Goal: Communication & Community: Answer question/provide support

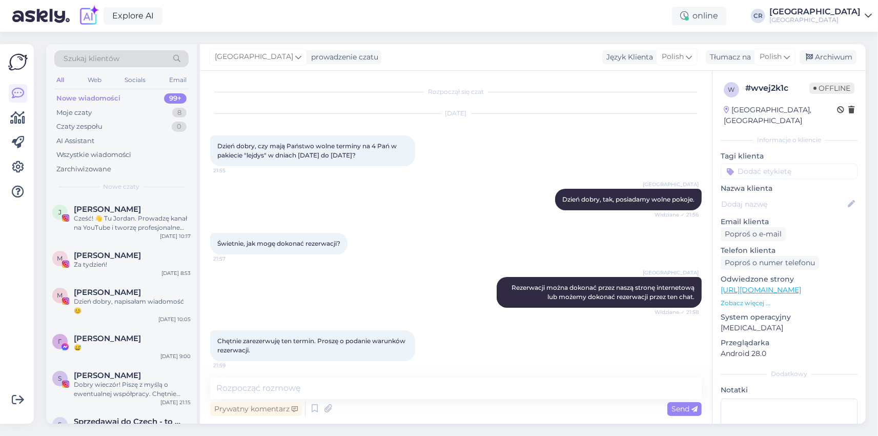
click at [72, 115] on div "Moje czaty" at bounding box center [73, 113] width 35 height 10
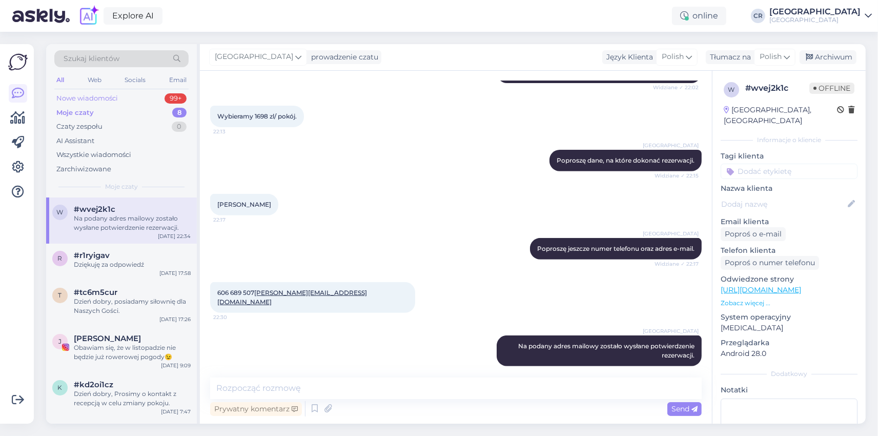
click at [77, 99] on div "Nowe wiadomości" at bounding box center [87, 98] width 62 height 10
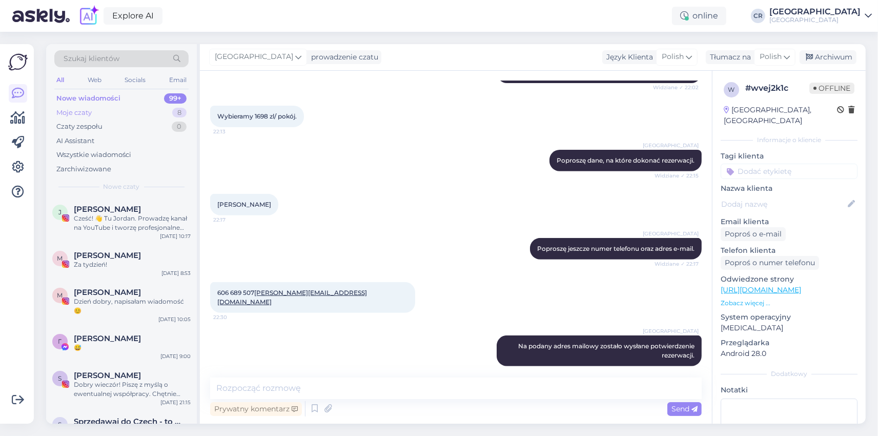
click at [70, 112] on div "Moje czaty" at bounding box center [73, 113] width 35 height 10
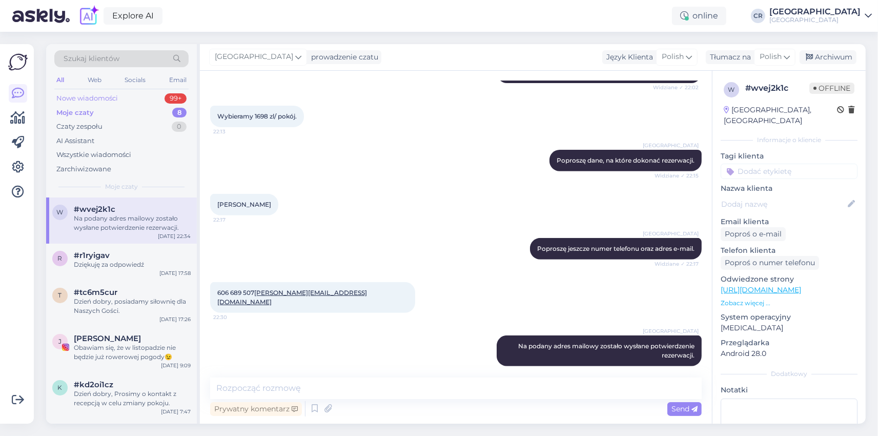
click at [75, 103] on div "Nowe wiadomości" at bounding box center [87, 98] width 62 height 10
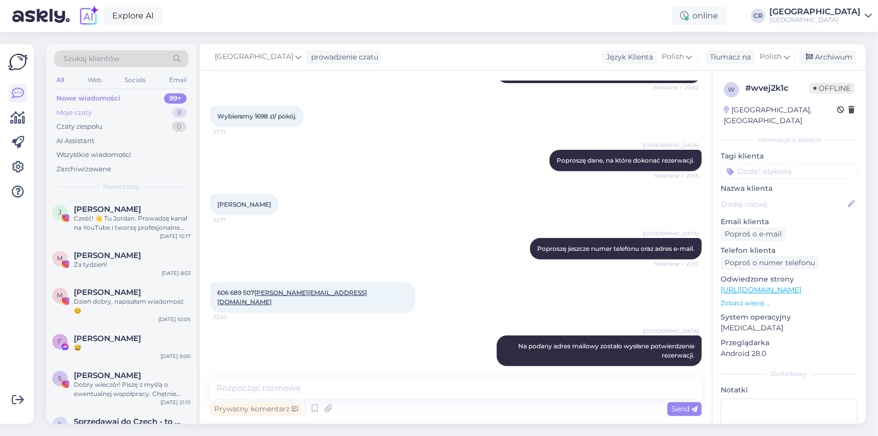
click at [74, 110] on div "Moje czaty" at bounding box center [73, 113] width 35 height 10
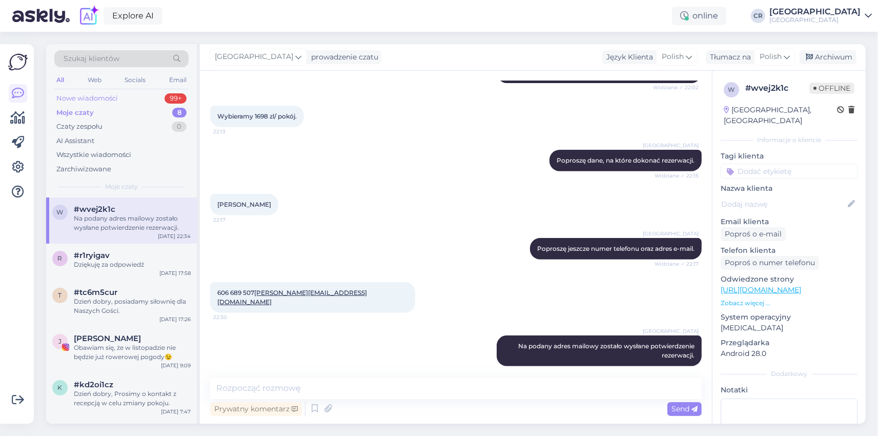
click at [74, 100] on div "Nowe wiadomości" at bounding box center [87, 98] width 62 height 10
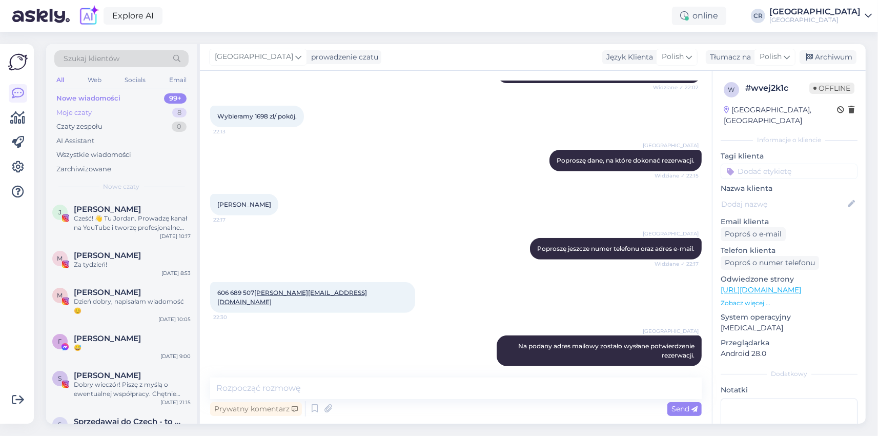
click at [74, 112] on div "Moje czaty" at bounding box center [73, 113] width 35 height 10
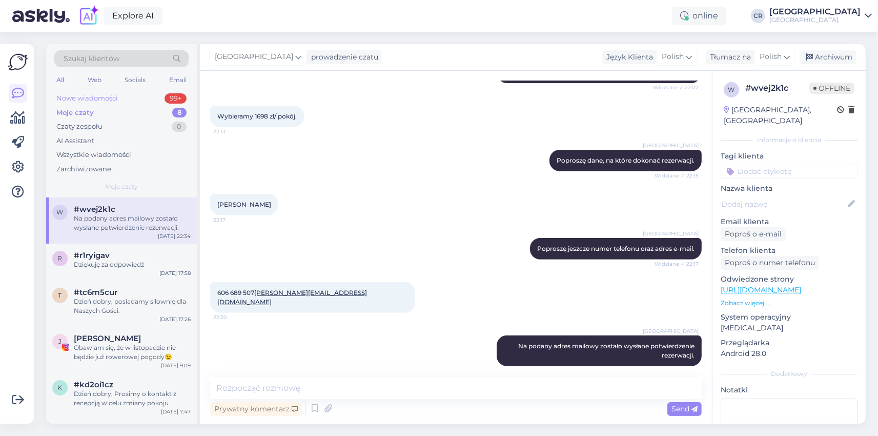
click at [79, 102] on div "Nowe wiadomości" at bounding box center [87, 98] width 62 height 10
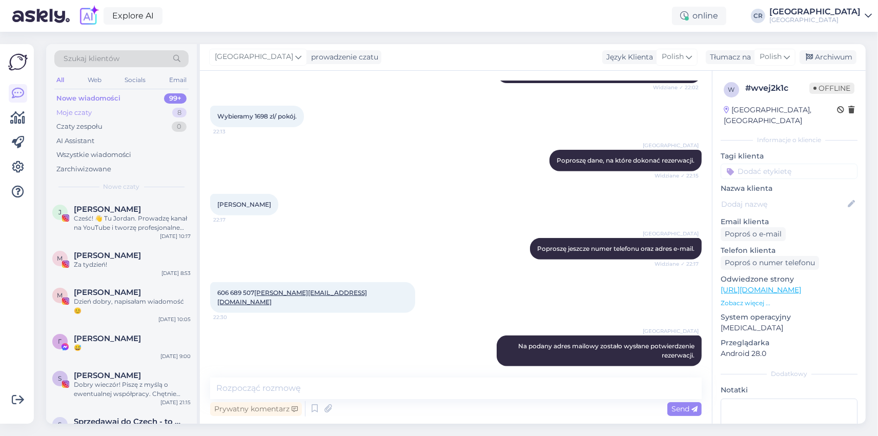
click at [78, 107] on div "Moje czaty 8" at bounding box center [121, 113] width 134 height 14
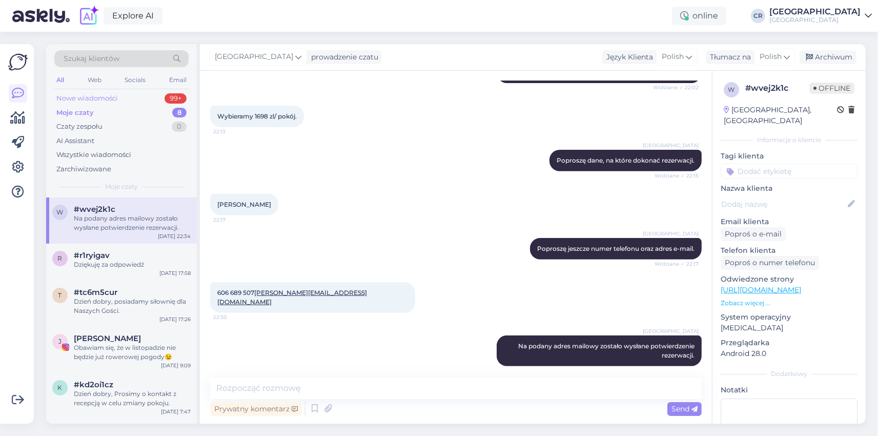
click at [77, 98] on div "Nowe wiadomości" at bounding box center [87, 98] width 62 height 10
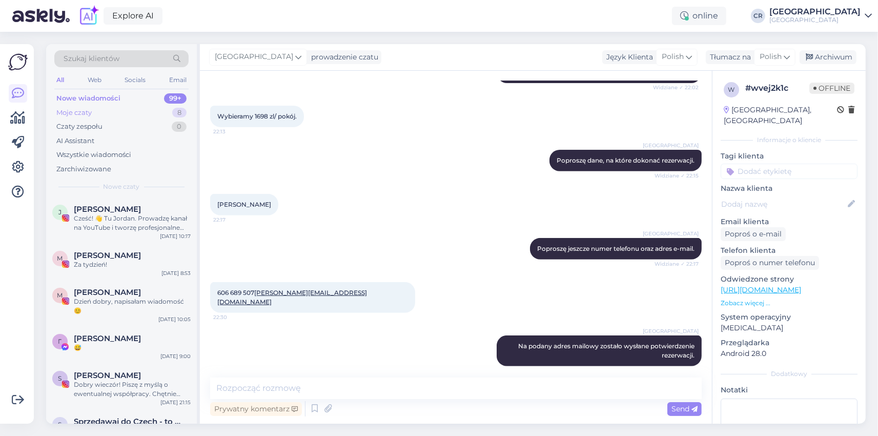
click at [83, 108] on div "Moje czaty" at bounding box center [73, 113] width 35 height 10
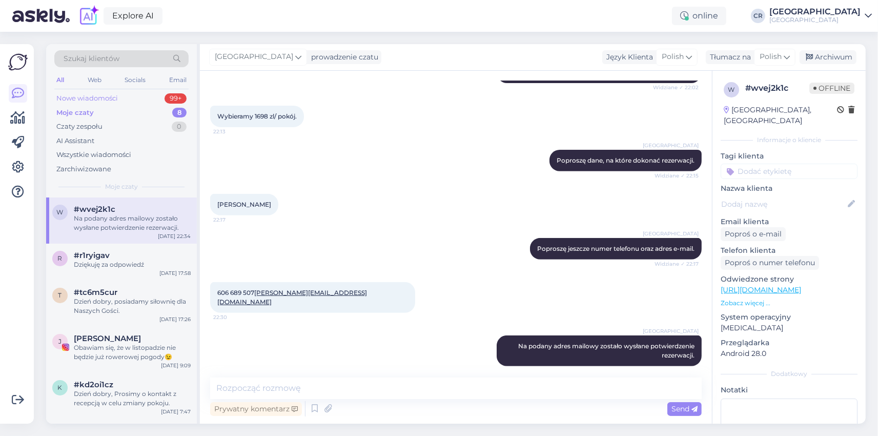
click at [80, 99] on div "Nowe wiadomości" at bounding box center [87, 98] width 62 height 10
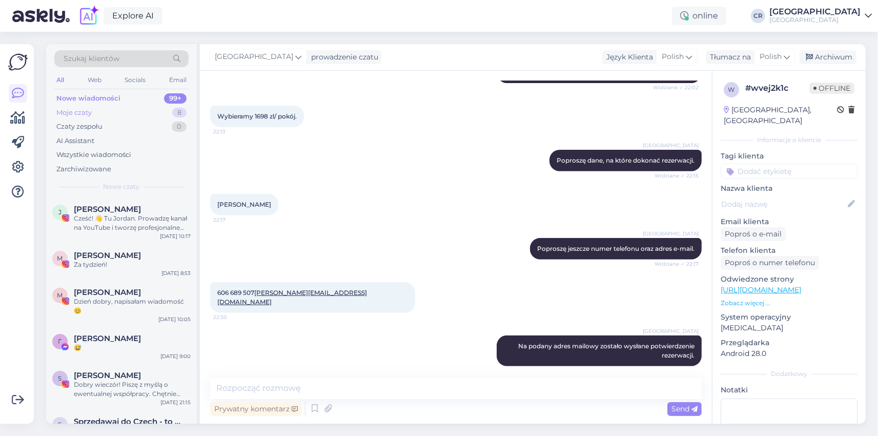
click at [60, 109] on div "Moje czaty" at bounding box center [73, 113] width 35 height 10
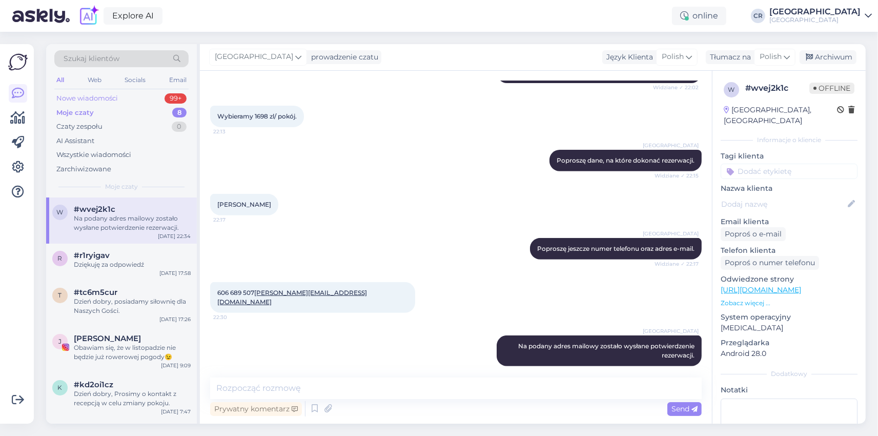
click at [76, 96] on div "Nowe wiadomości" at bounding box center [87, 98] width 62 height 10
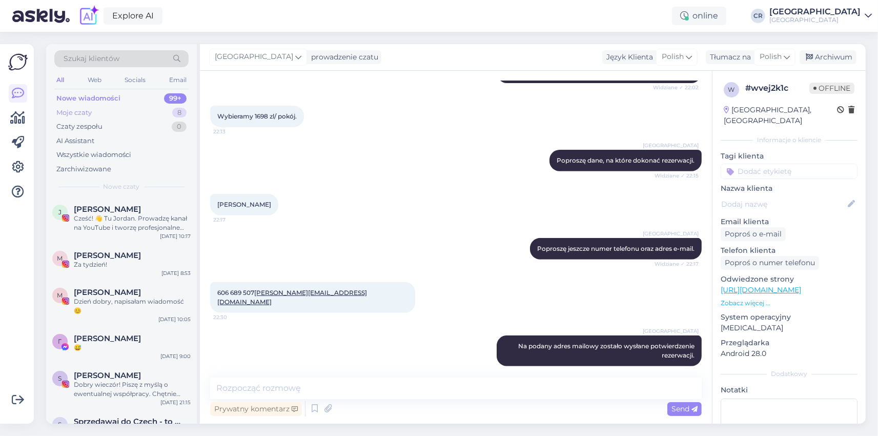
click at [67, 114] on div "Moje czaty" at bounding box center [73, 113] width 35 height 10
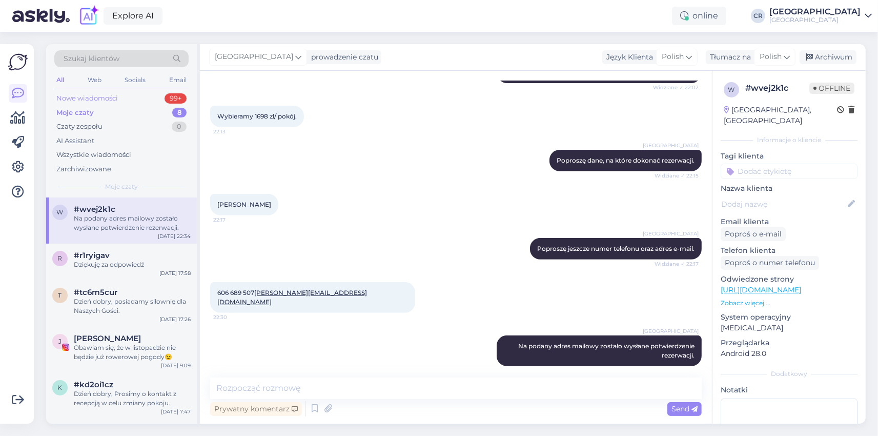
click at [70, 94] on div "Nowe wiadomości" at bounding box center [87, 98] width 62 height 10
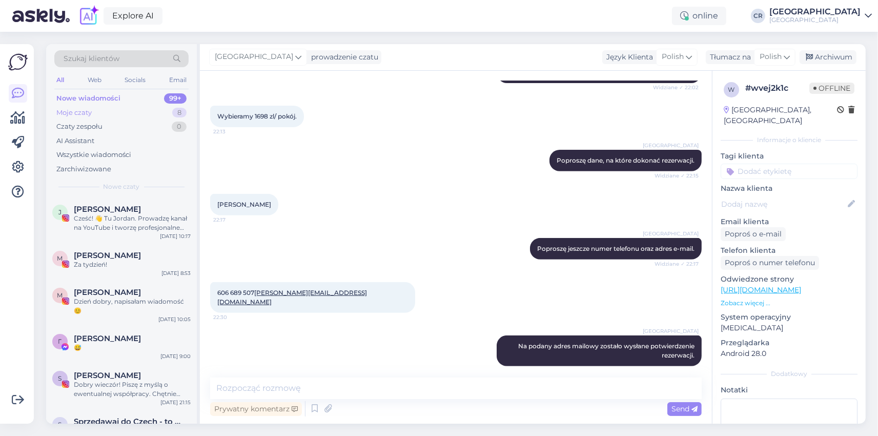
click at [76, 108] on div "Moje czaty" at bounding box center [73, 113] width 35 height 10
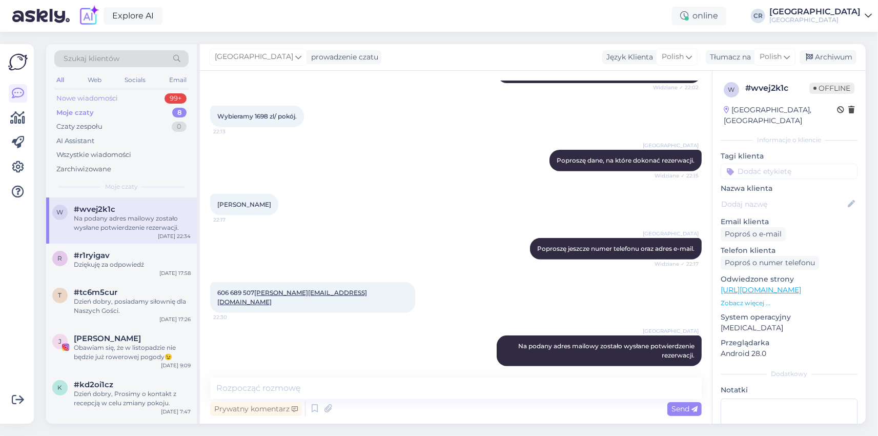
click at [77, 98] on div "Nowe wiadomości" at bounding box center [87, 98] width 62 height 10
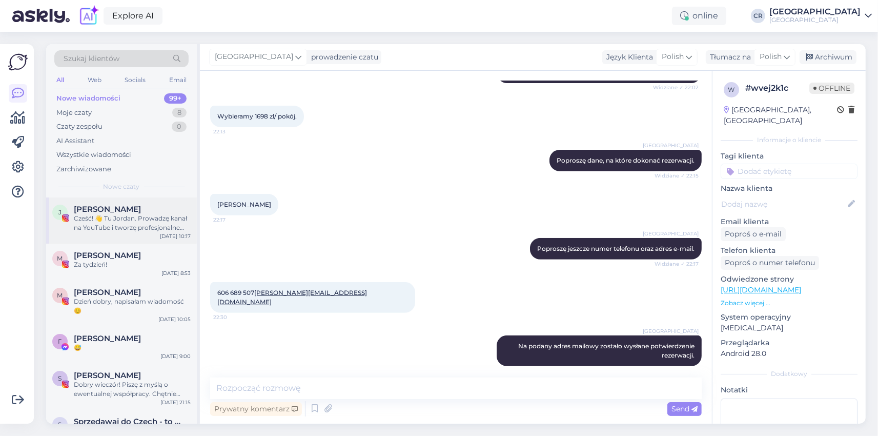
click at [134, 228] on div "Cześć! 👋 Tu Jordan. Prowadzę kanał na YouTube i tworzę profesjonalne rolki oraz…" at bounding box center [132, 223] width 117 height 18
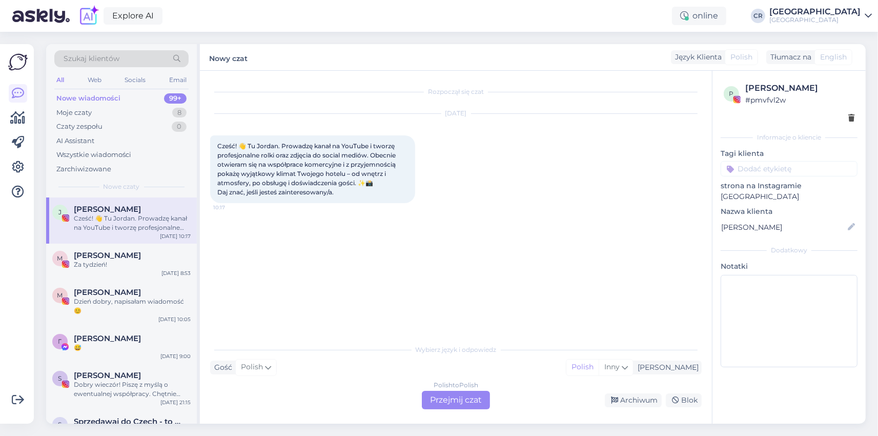
scroll to position [0, 0]
click at [122, 257] on span "[PERSON_NAME]" at bounding box center [107, 255] width 67 height 9
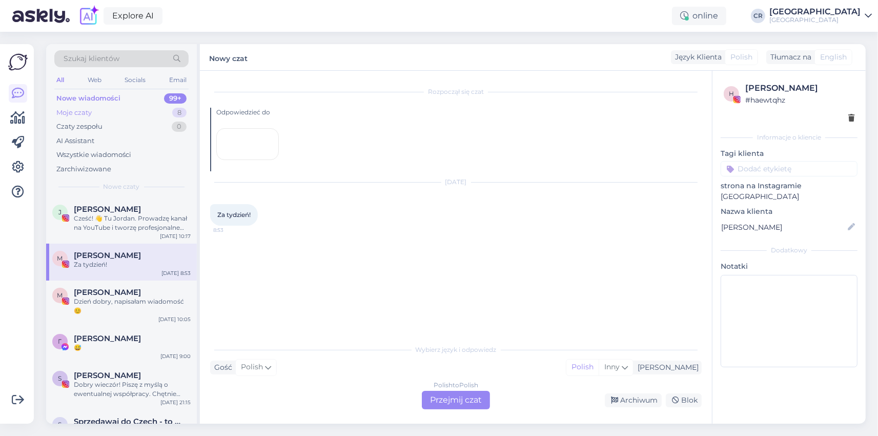
click at [86, 108] on div "Moje czaty" at bounding box center [73, 113] width 35 height 10
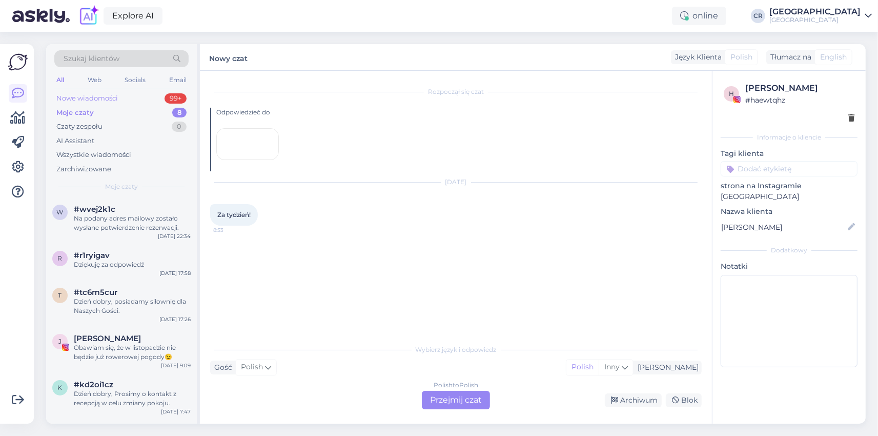
click at [91, 93] on div "Nowe wiadomości" at bounding box center [87, 98] width 62 height 10
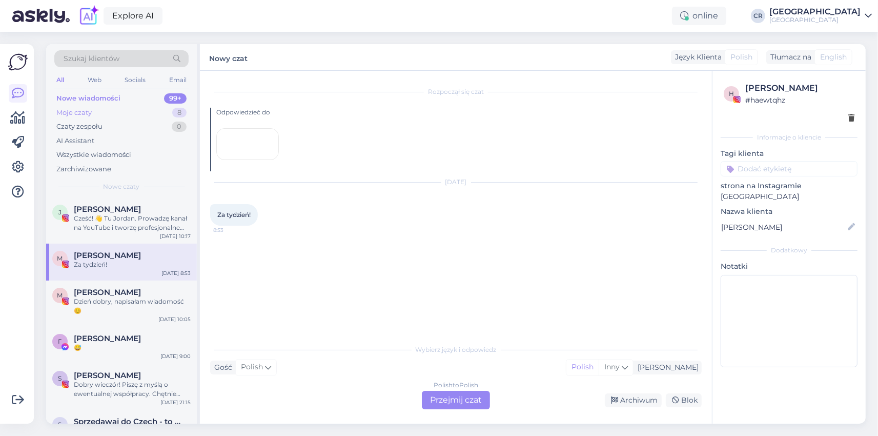
click at [68, 113] on div "Moje czaty" at bounding box center [73, 113] width 35 height 10
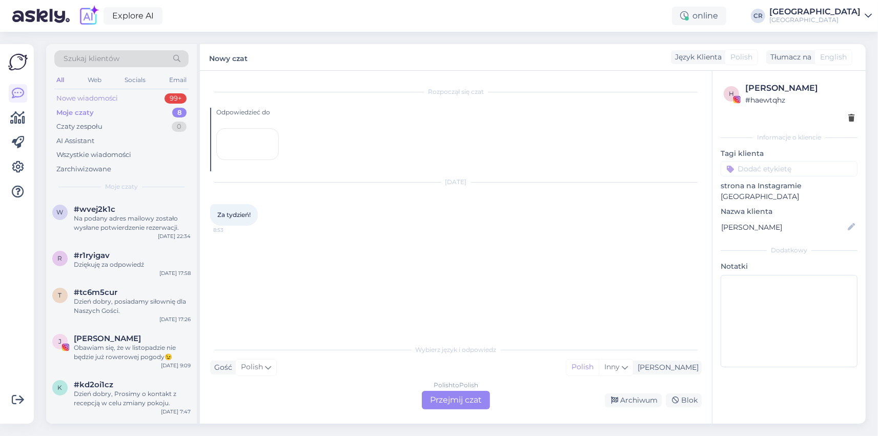
click at [79, 101] on div "Nowe wiadomości" at bounding box center [87, 98] width 62 height 10
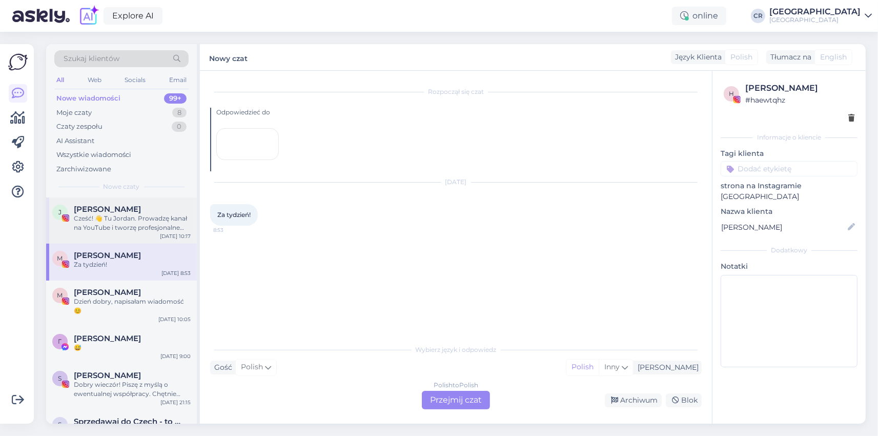
click at [110, 227] on div "Cześć! 👋 Tu Jordan. Prowadzę kanał na YouTube i tworzę profesjonalne rolki oraz…" at bounding box center [132, 223] width 117 height 18
